Goal: Transaction & Acquisition: Purchase product/service

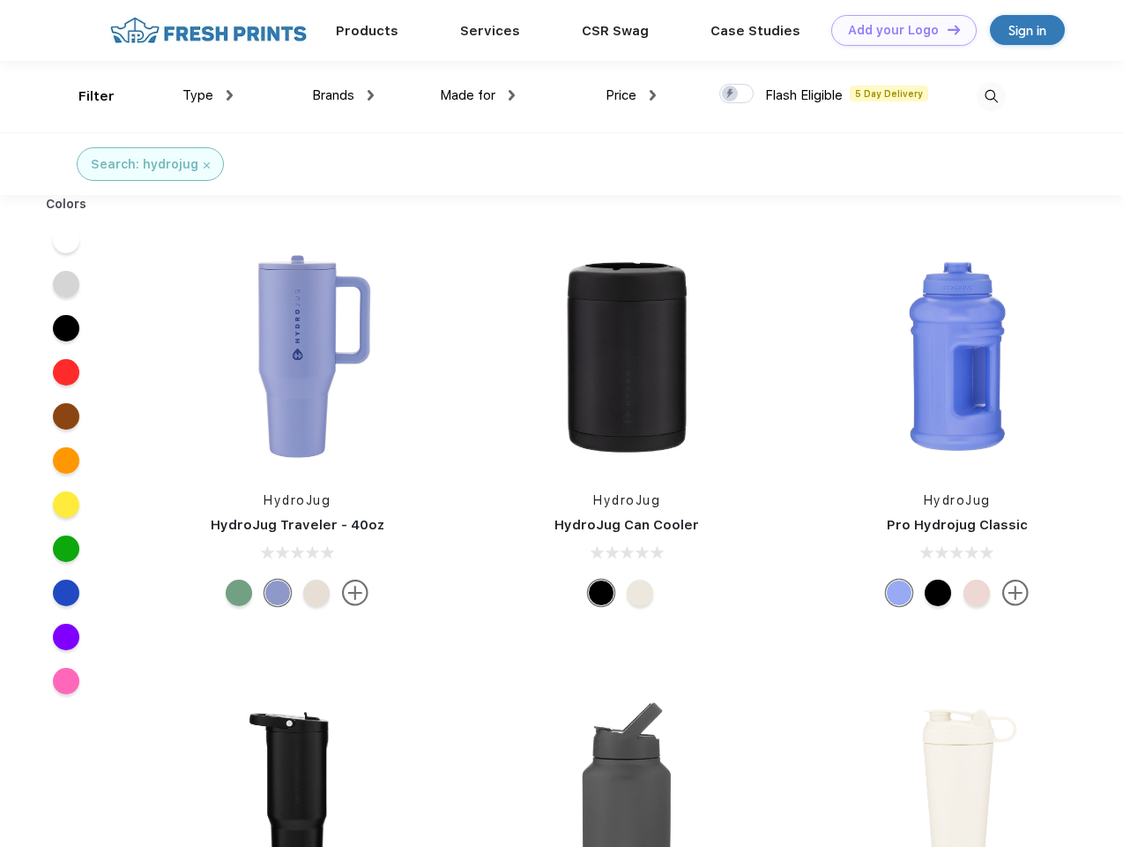
scroll to position [1, 0]
click at [898, 30] on link "Add your Logo Design Tool" at bounding box center [905, 30] width 146 height 31
click at [85, 96] on div "Filter" at bounding box center [96, 96] width 36 height 20
click at [208, 95] on span "Type" at bounding box center [198, 95] width 31 height 16
click at [343, 95] on span "Brands" at bounding box center [333, 95] width 42 height 16
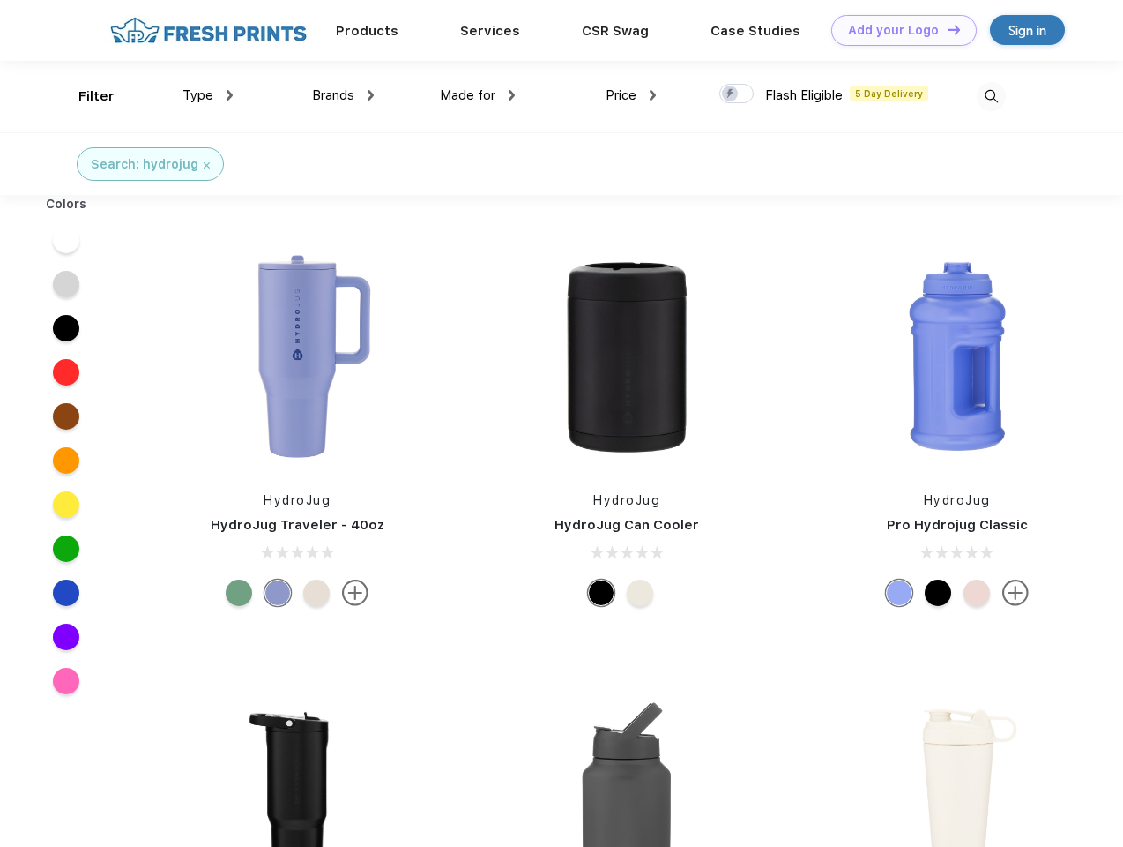
click at [478, 95] on span "Made for" at bounding box center [468, 95] width 56 height 16
click at [631, 95] on span "Price" at bounding box center [621, 95] width 31 height 16
click at [737, 94] on div at bounding box center [737, 93] width 34 height 19
click at [731, 94] on input "checkbox" at bounding box center [725, 88] width 11 height 11
click at [991, 96] on img at bounding box center [991, 96] width 29 height 29
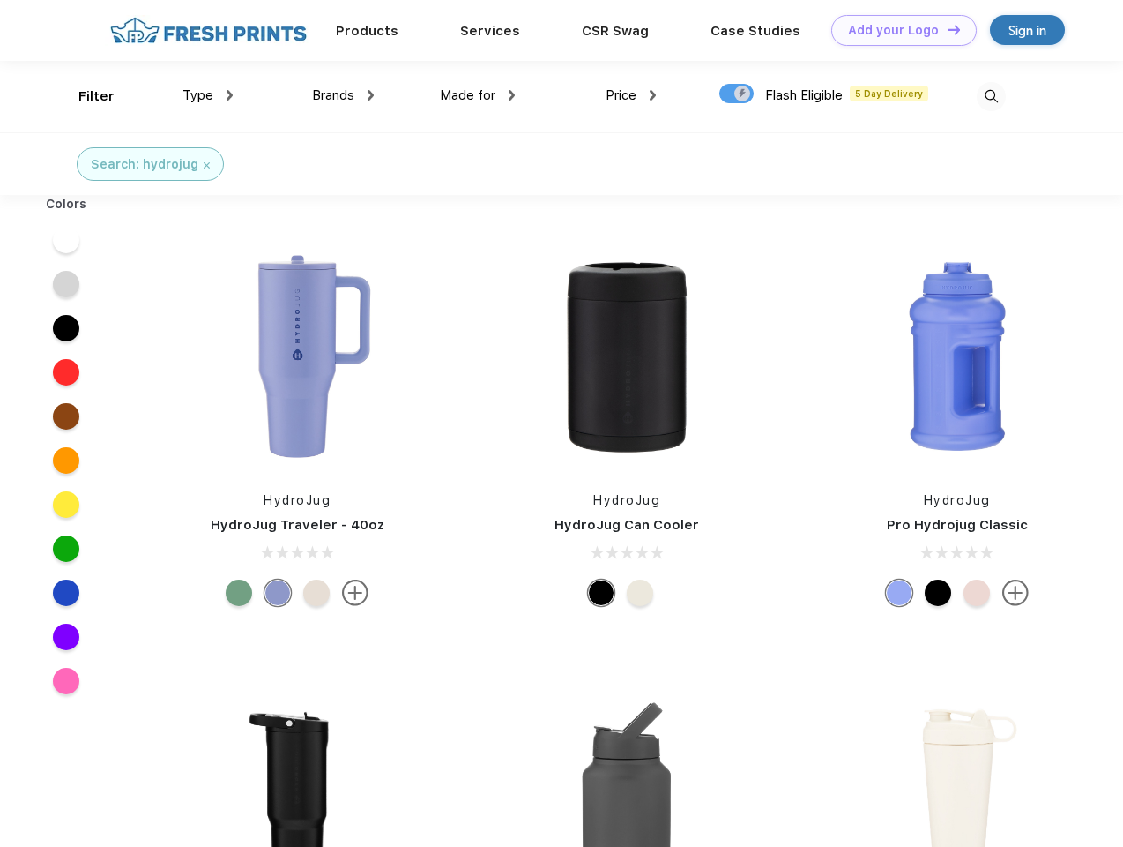
click at [66, 240] on div at bounding box center [67, 240] width 68 height 44
click at [66, 284] on div at bounding box center [67, 284] width 68 height 44
